Goal: Obtain resource: Obtain resource

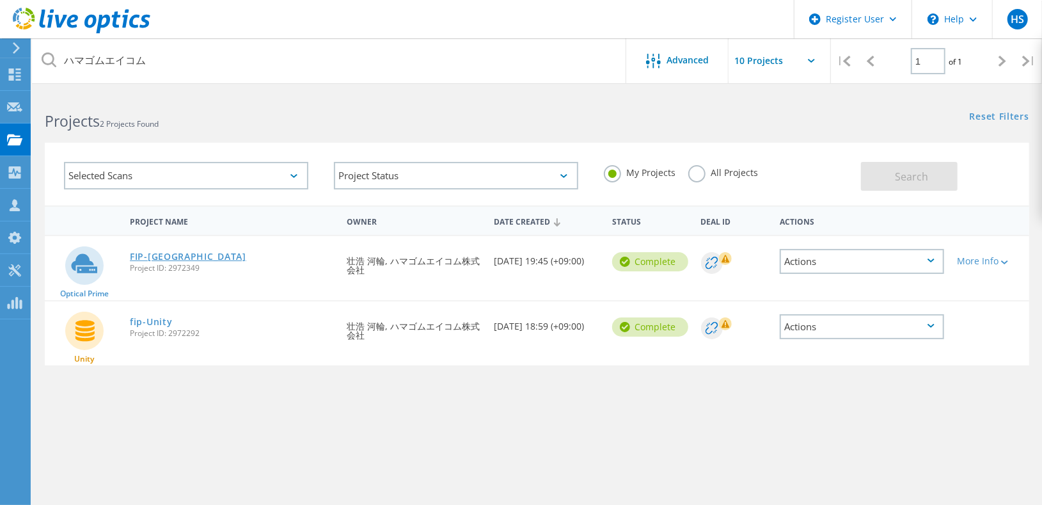
click at [176, 253] on link "FIP-[GEOGRAPHIC_DATA]" at bounding box center [188, 256] width 116 height 9
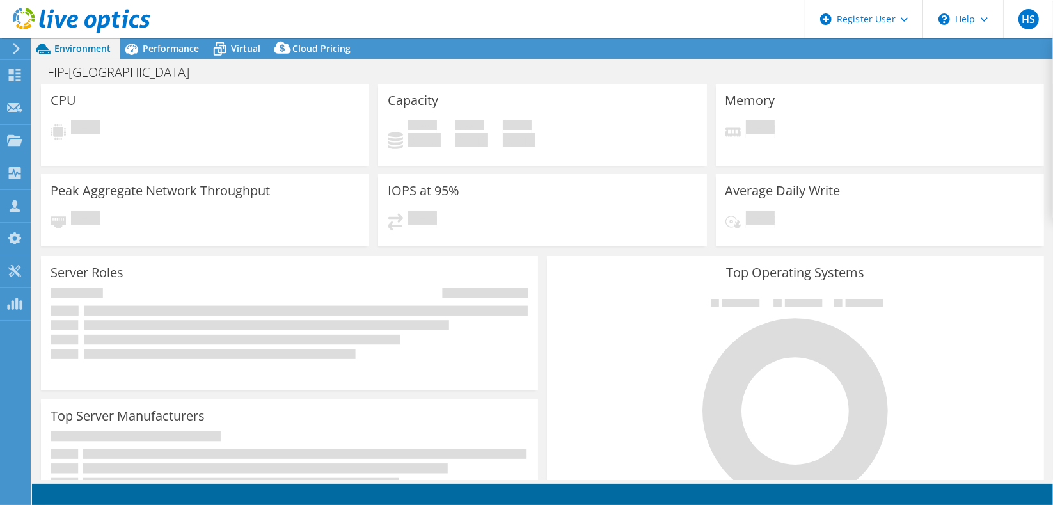
select select "[GEOGRAPHIC_DATA]"
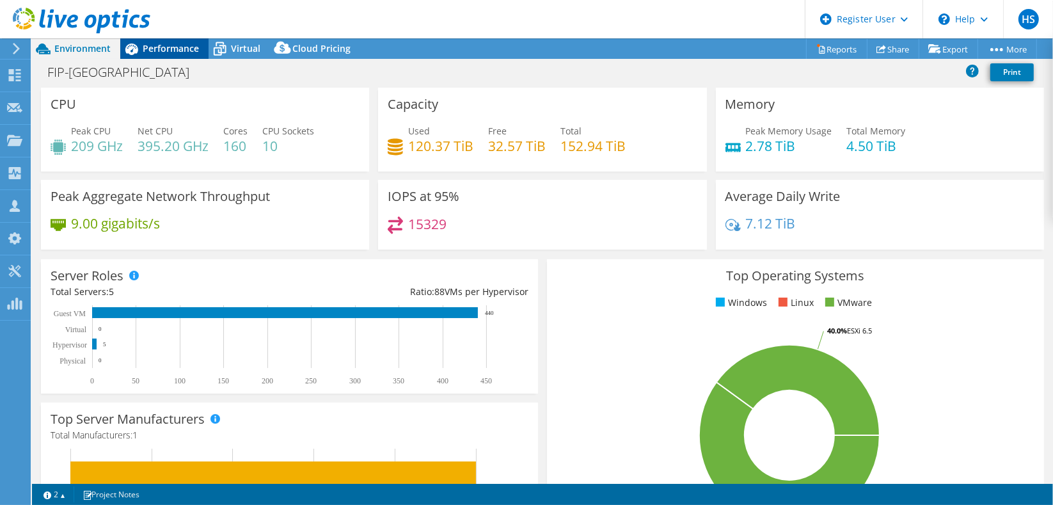
click at [186, 50] on span "Performance" at bounding box center [171, 48] width 56 height 12
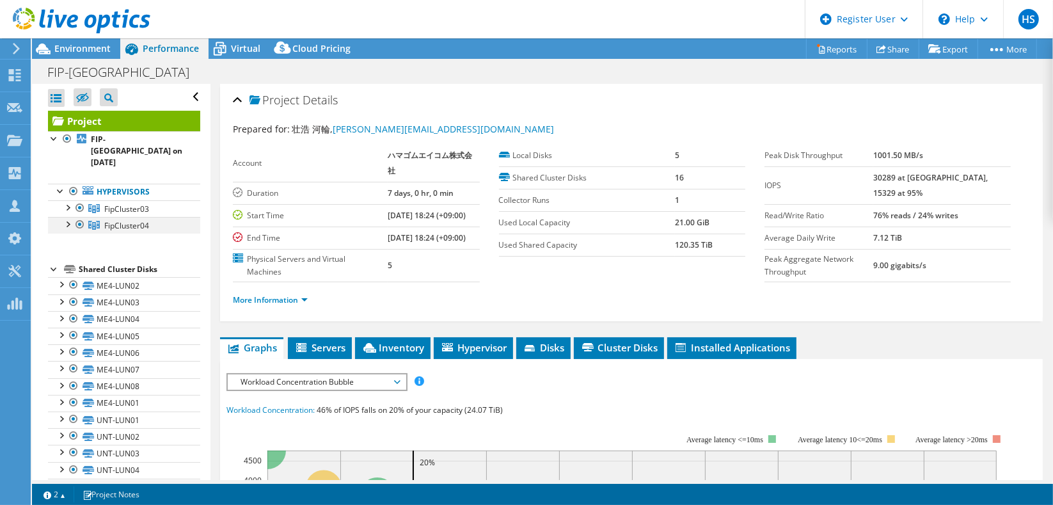
click at [81, 217] on div at bounding box center [80, 224] width 13 height 15
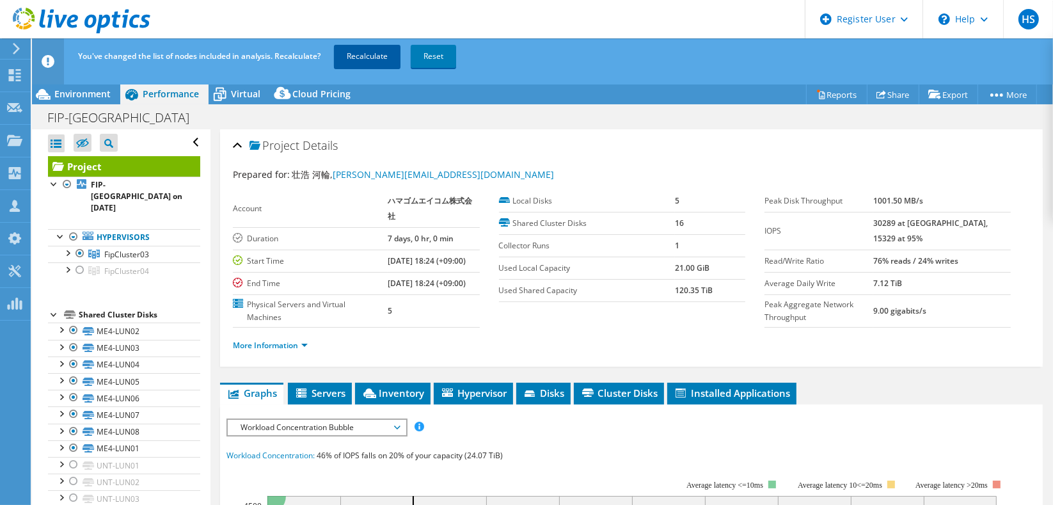
click at [376, 49] on link "Recalculate" at bounding box center [367, 56] width 67 height 23
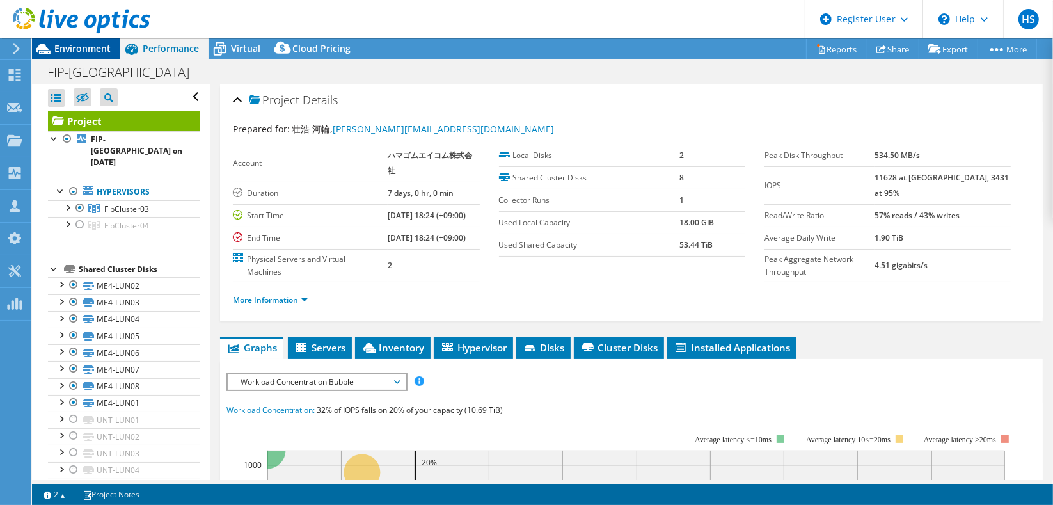
click at [93, 51] on span "Environment" at bounding box center [82, 48] width 56 height 12
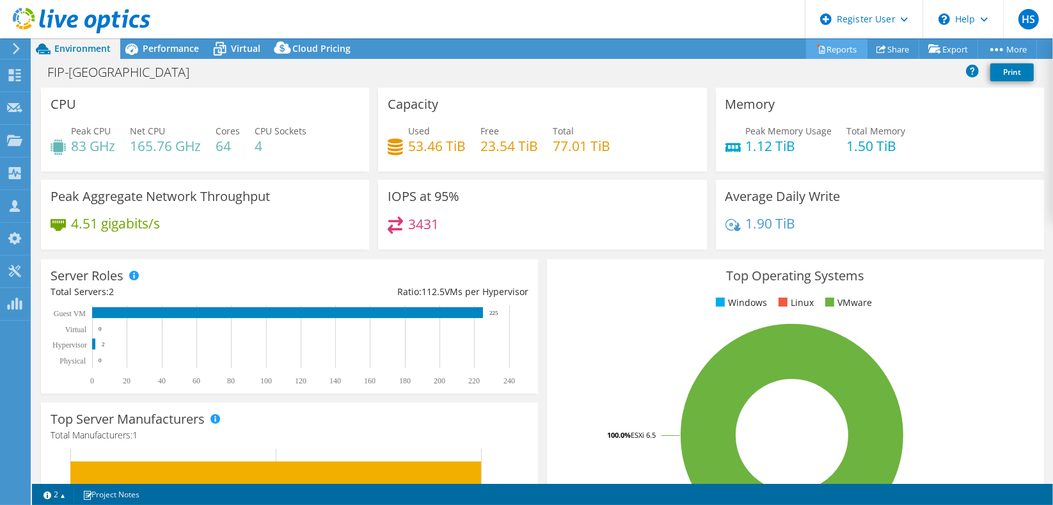
click at [822, 49] on link "Reports" at bounding box center [836, 49] width 61 height 20
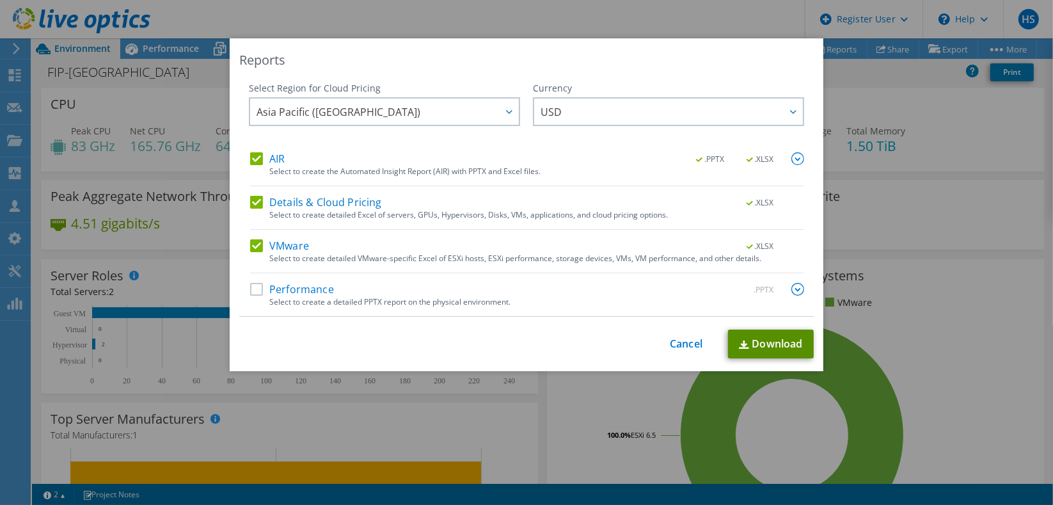
click at [751, 347] on link "Download" at bounding box center [771, 344] width 86 height 29
click at [657, 425] on div "Reports Select Region for Cloud Pricing Asia Pacific ([GEOGRAPHIC_DATA]) [GEOGR…" at bounding box center [526, 252] width 1053 height 428
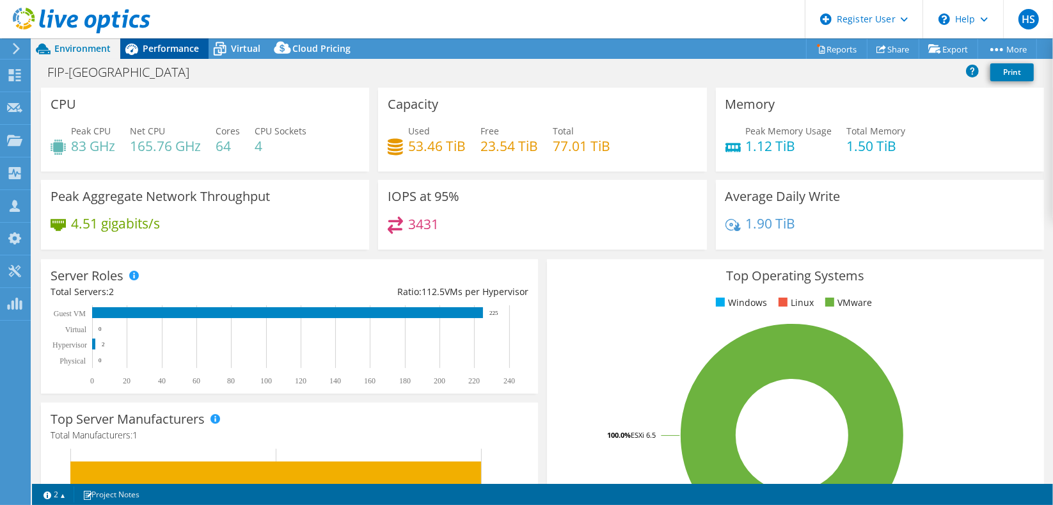
click at [167, 42] on span "Performance" at bounding box center [171, 48] width 56 height 12
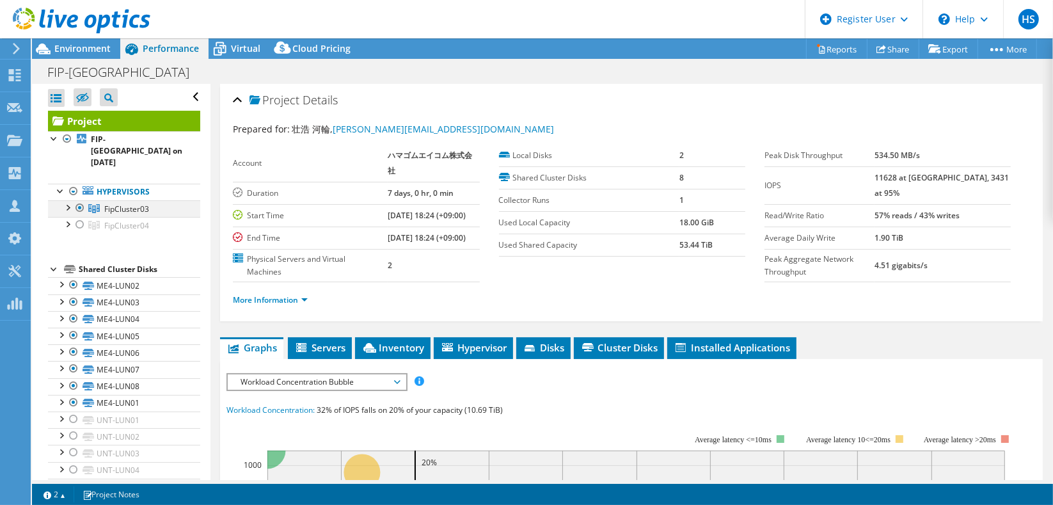
click at [68, 200] on div at bounding box center [67, 206] width 13 height 13
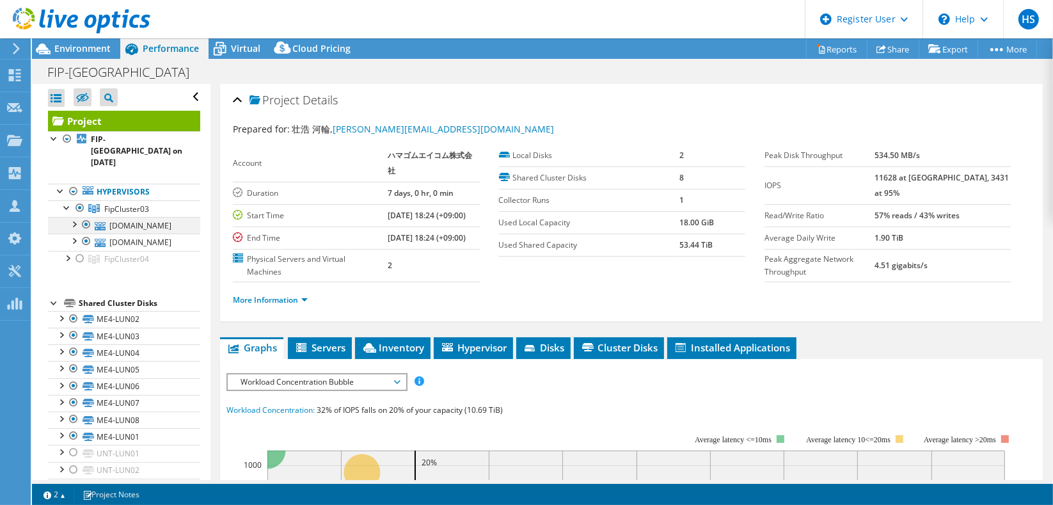
click at [75, 217] on div at bounding box center [73, 223] width 13 height 13
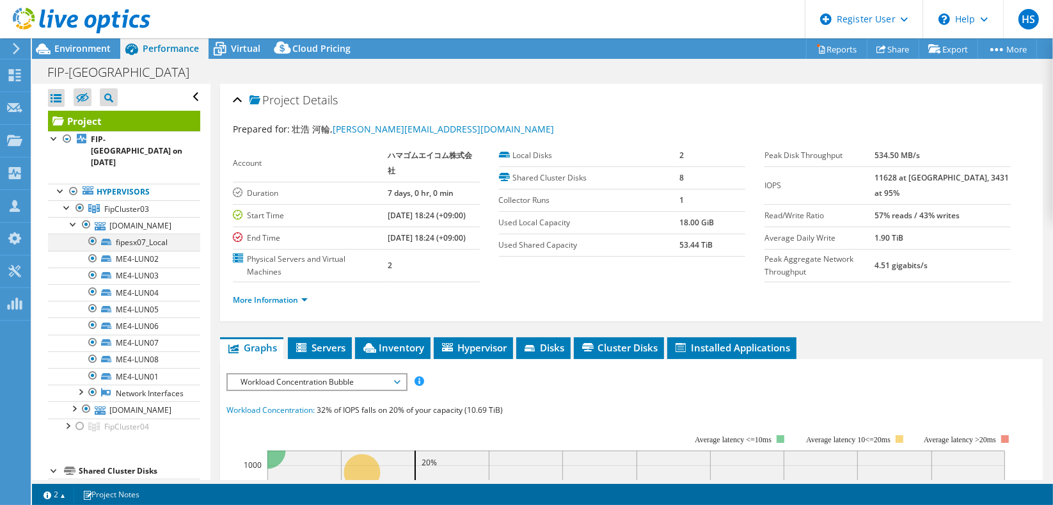
click at [93, 234] on div at bounding box center [92, 241] width 13 height 15
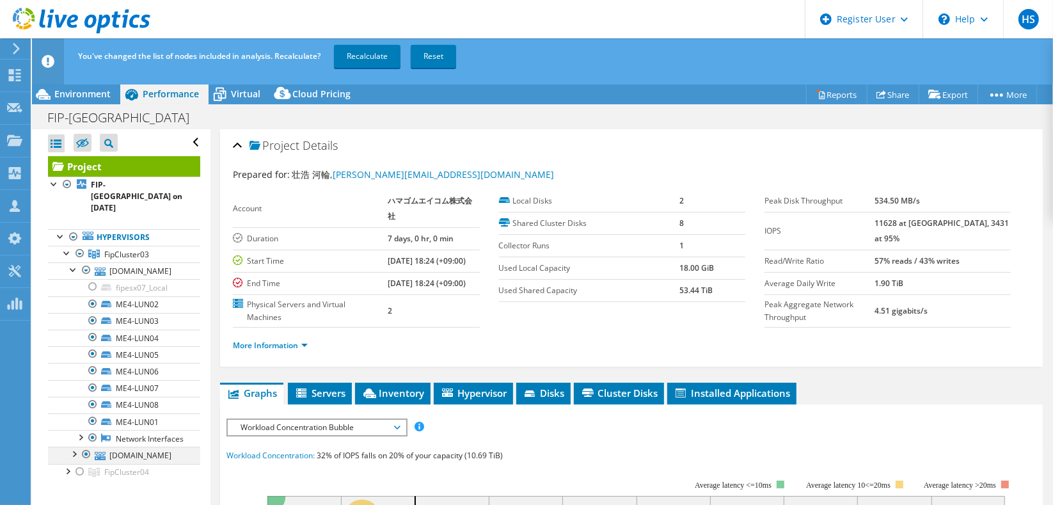
click at [76, 447] on div at bounding box center [73, 453] width 13 height 13
click at [89, 464] on div at bounding box center [92, 471] width 13 height 15
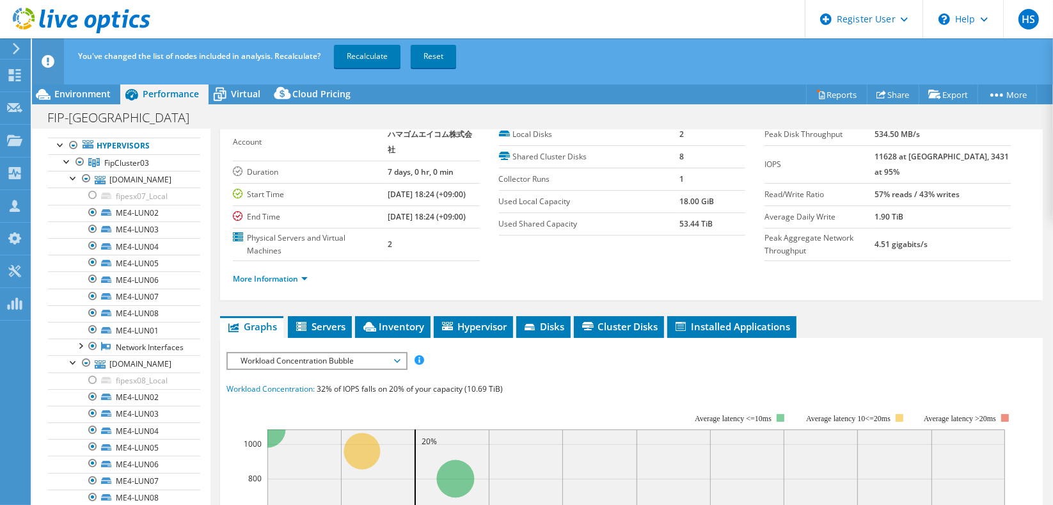
scroll to position [91, 0]
click at [390, 54] on link "Recalculate" at bounding box center [367, 56] width 67 height 23
click at [390, 54] on link "Recalculating..." at bounding box center [373, 56] width 79 height 23
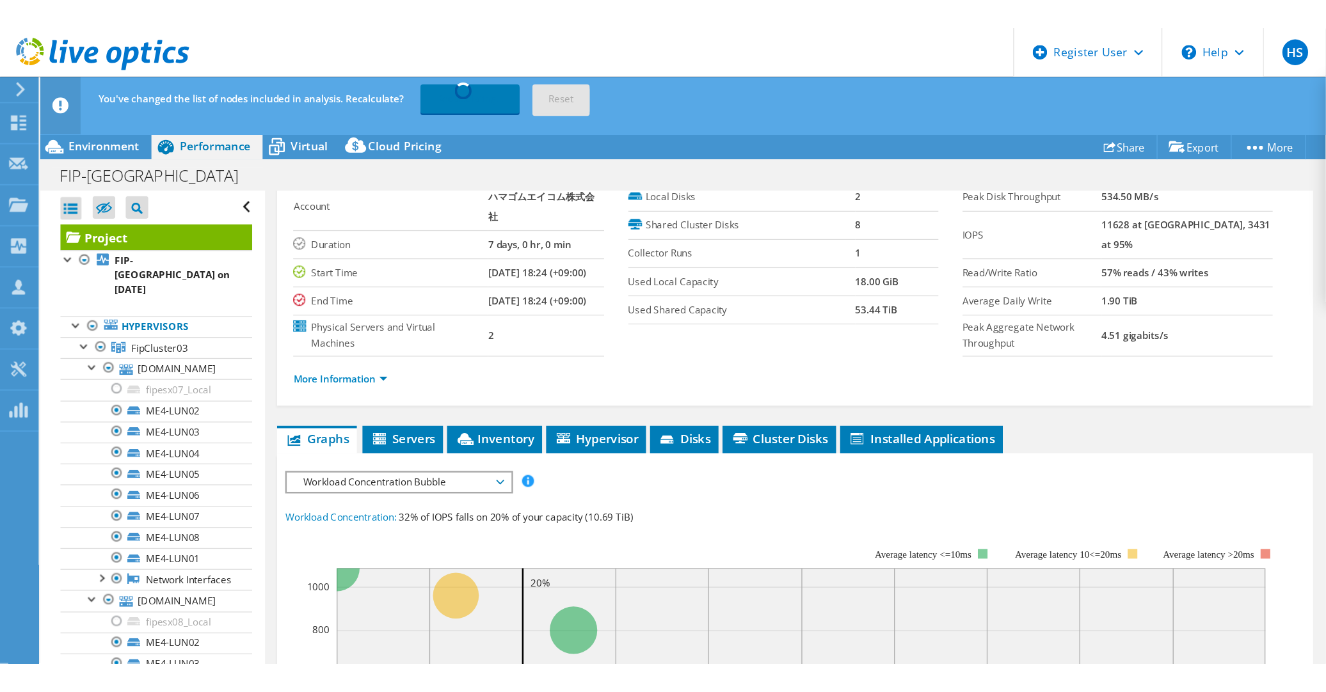
scroll to position [0, 0]
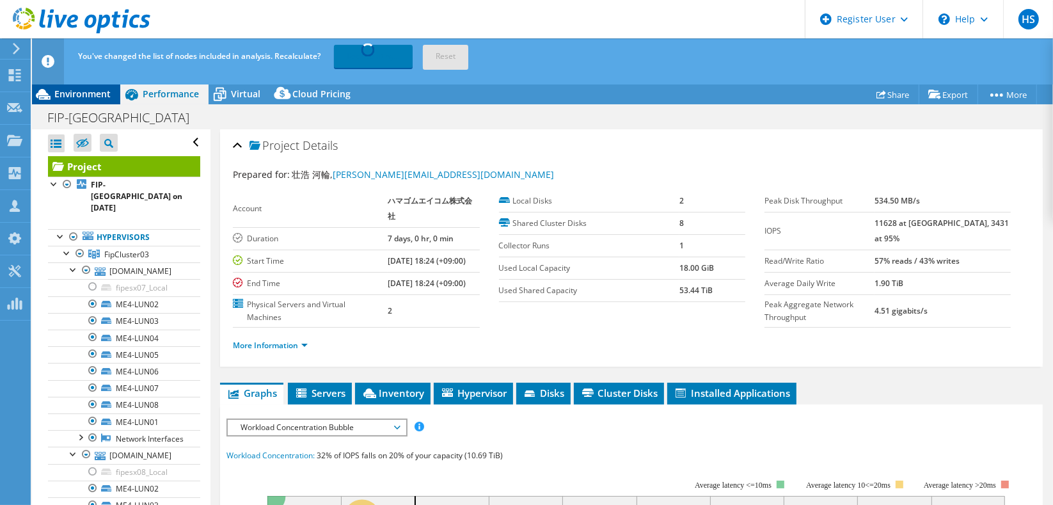
click at [102, 91] on span "Environment" at bounding box center [82, 94] width 56 height 12
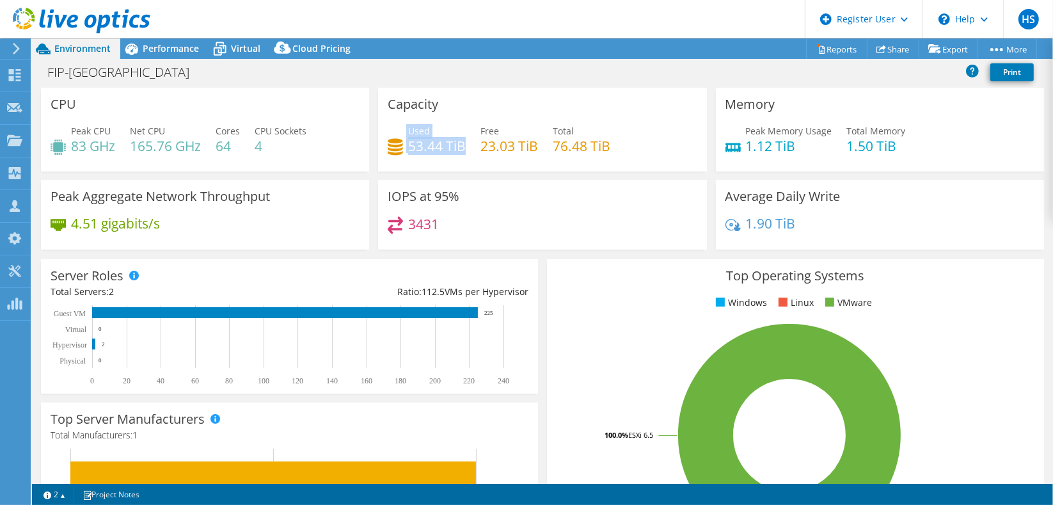
drag, startPoint x: 397, startPoint y: 131, endPoint x: 461, endPoint y: 141, distance: 64.1
click at [461, 141] on div "Used 53.44 TiB" at bounding box center [427, 138] width 78 height 29
drag, startPoint x: 461, startPoint y: 141, endPoint x: 472, endPoint y: 187, distance: 47.3
click at [472, 187] on div "IOPS at 95% 3431" at bounding box center [542, 215] width 328 height 70
drag, startPoint x: 800, startPoint y: 218, endPoint x: 731, endPoint y: 209, distance: 69.6
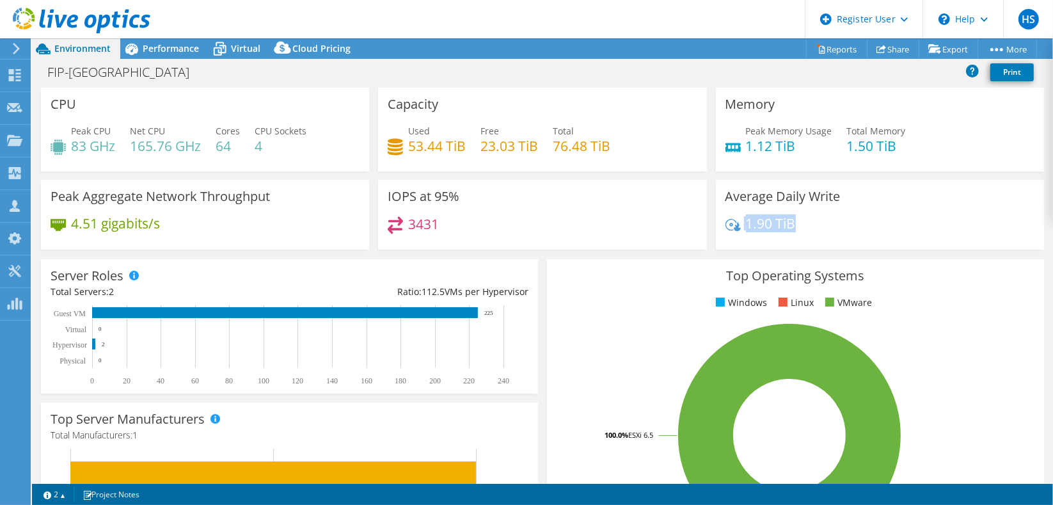
click at [731, 216] on div "1.90 TiB" at bounding box center [880, 229] width 309 height 27
click at [608, 216] on div "3431" at bounding box center [542, 230] width 309 height 28
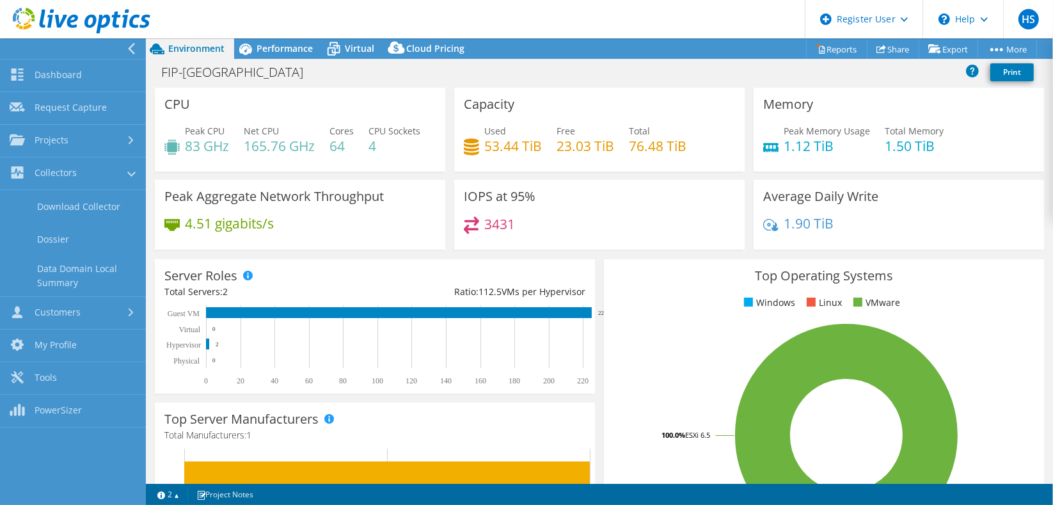
click at [754, 219] on div "Average Daily Write 1.90 TiB" at bounding box center [899, 215] width 290 height 70
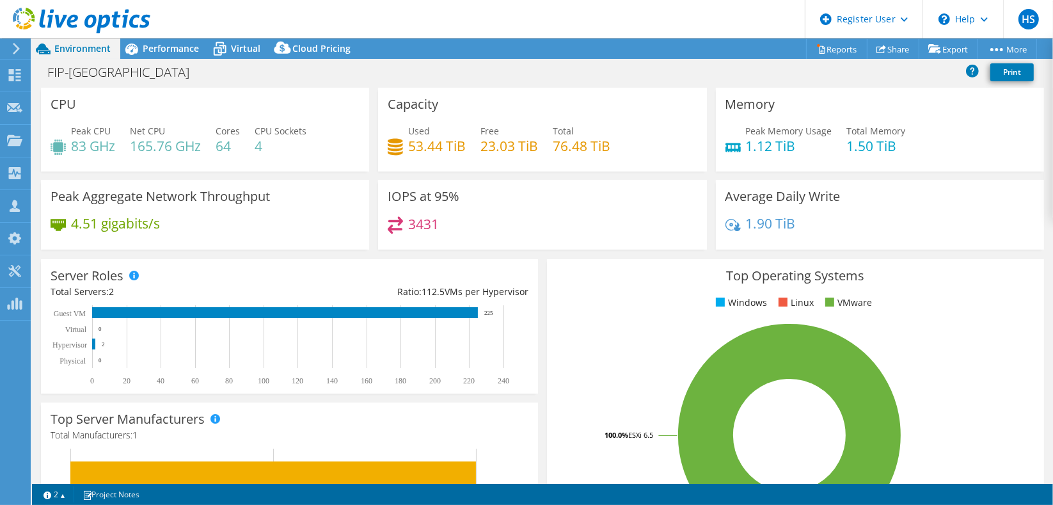
click at [248, 259] on div "Server Roles Physical Servers represent bare metal servers that were targets of…" at bounding box center [289, 326] width 497 height 134
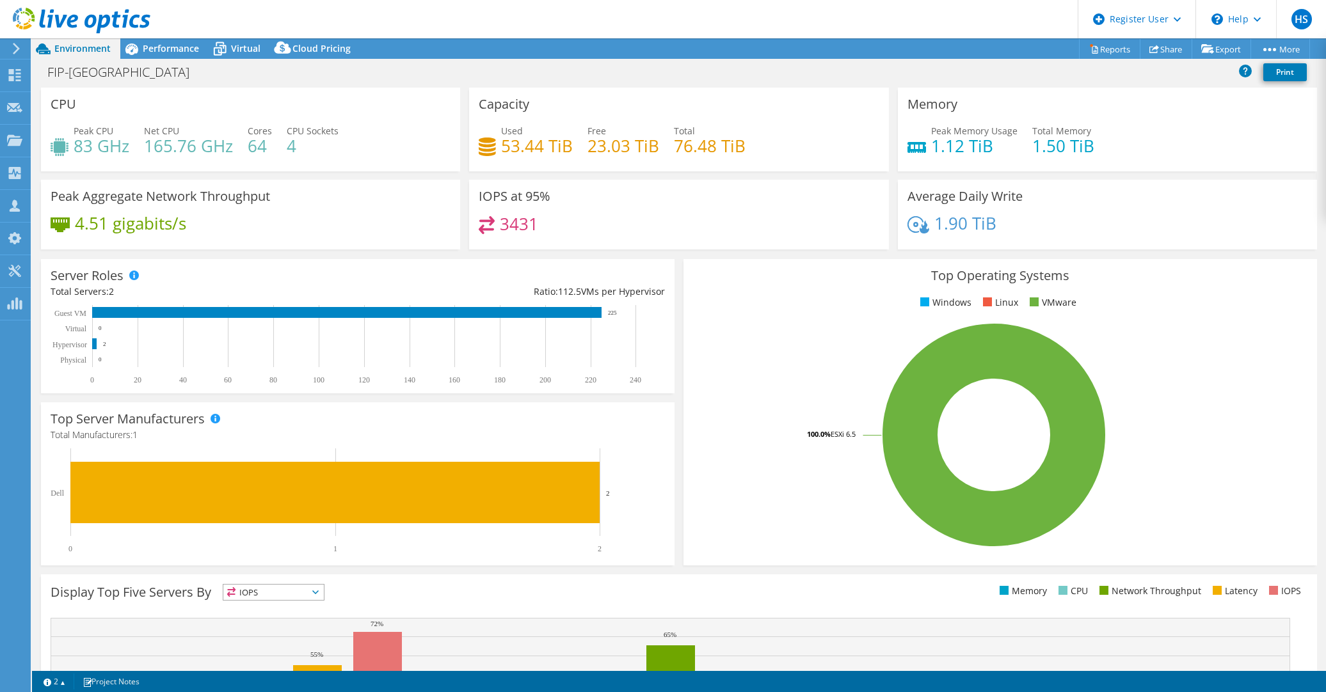
select select "[GEOGRAPHIC_DATA]"
select select "USD"
